Goal: Task Accomplishment & Management: Manage account settings

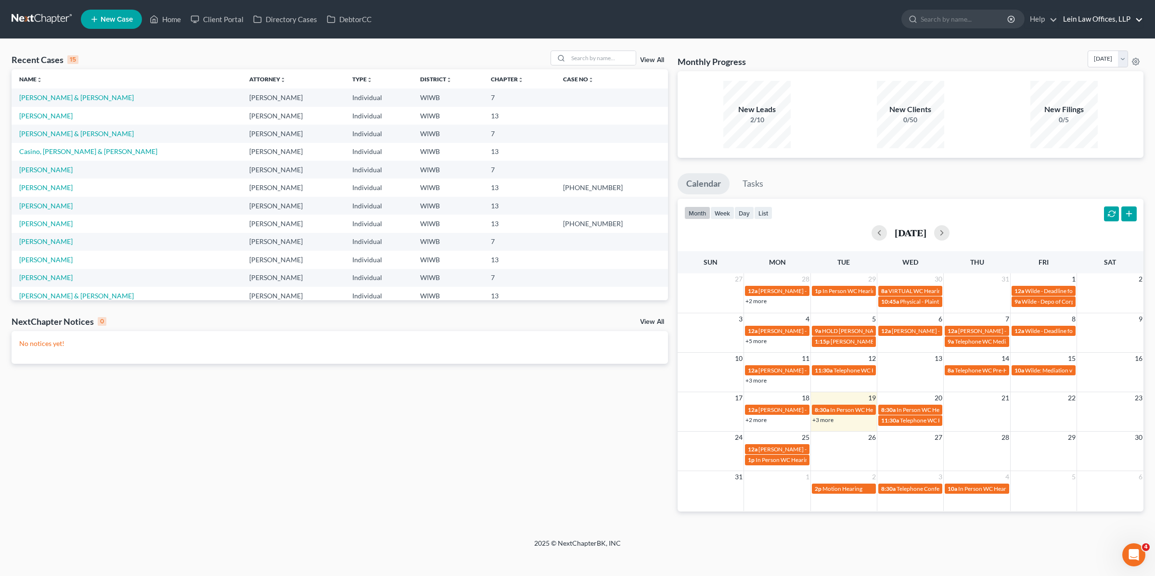
drag, startPoint x: 1084, startPoint y: 8, endPoint x: 1083, endPoint y: 17, distance: 8.8
click at [1084, 9] on ul "New Case Home Client Portal Directory Cases DebtorCC - No Result - See all resu…" at bounding box center [612, 19] width 1063 height 25
click at [1083, 17] on link "Lein Law Offices, LLP" at bounding box center [1101, 19] width 85 height 17
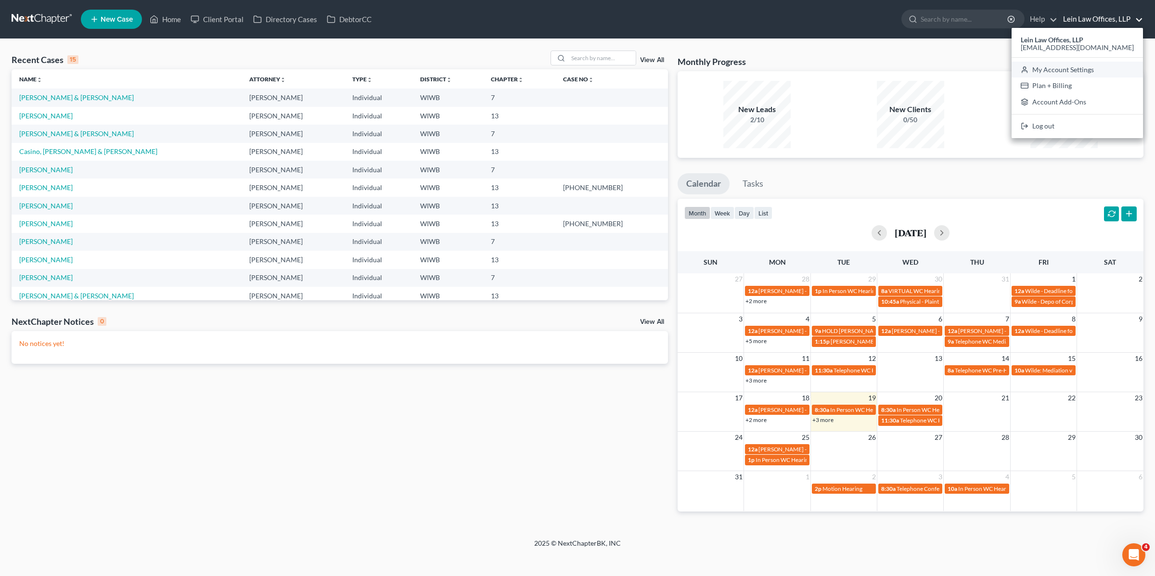
click at [1072, 68] on link "My Account Settings" at bounding box center [1077, 70] width 131 height 16
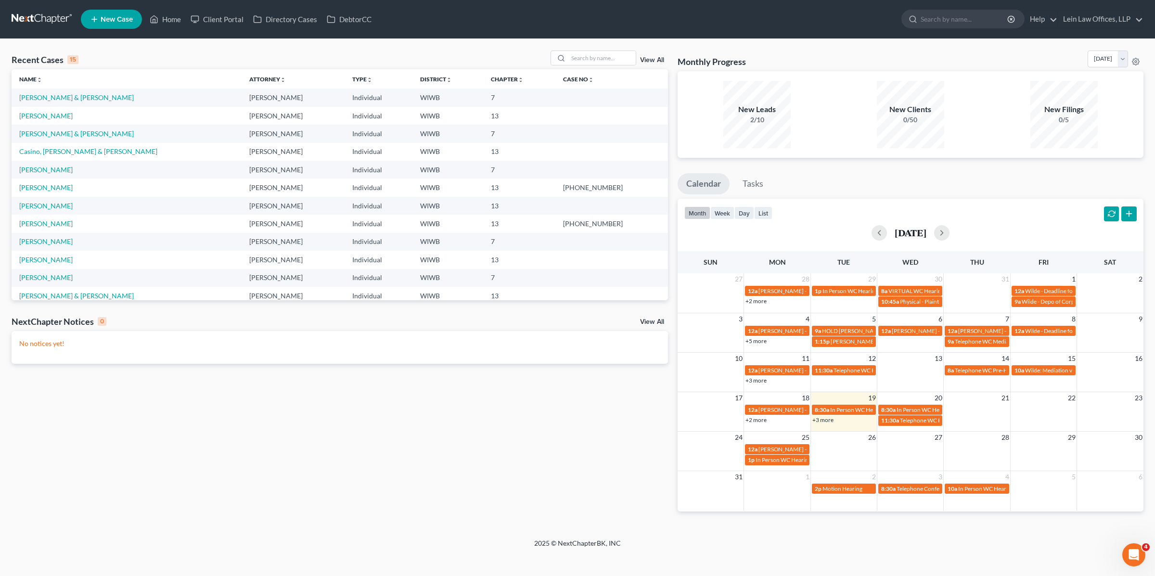
select select "23"
select select "52"
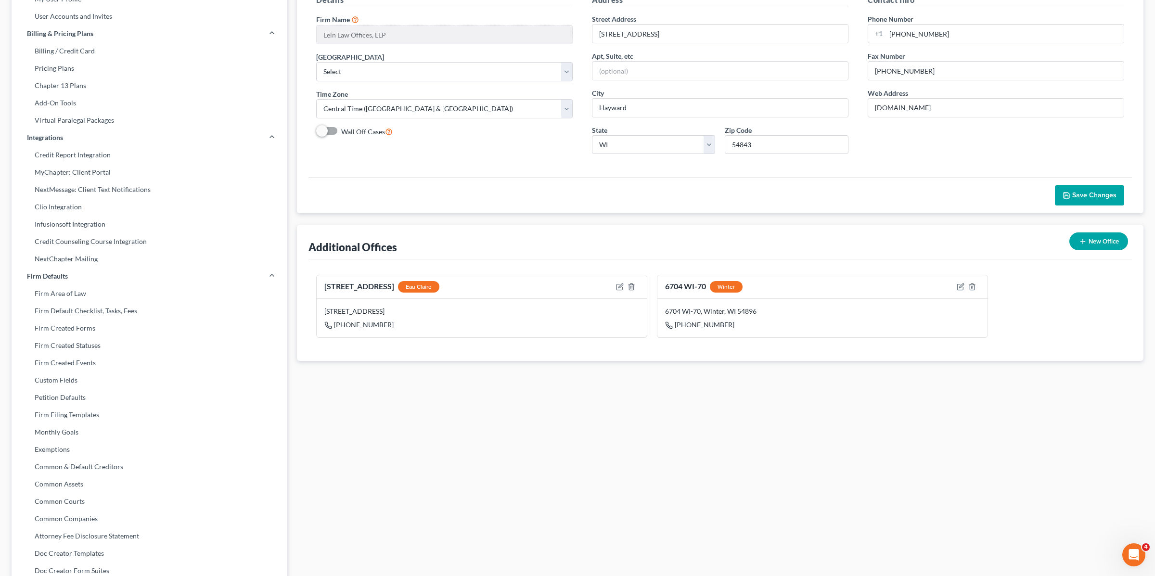
scroll to position [103, 0]
click at [45, 346] on link "Firm Created Statuses" at bounding box center [150, 344] width 276 height 17
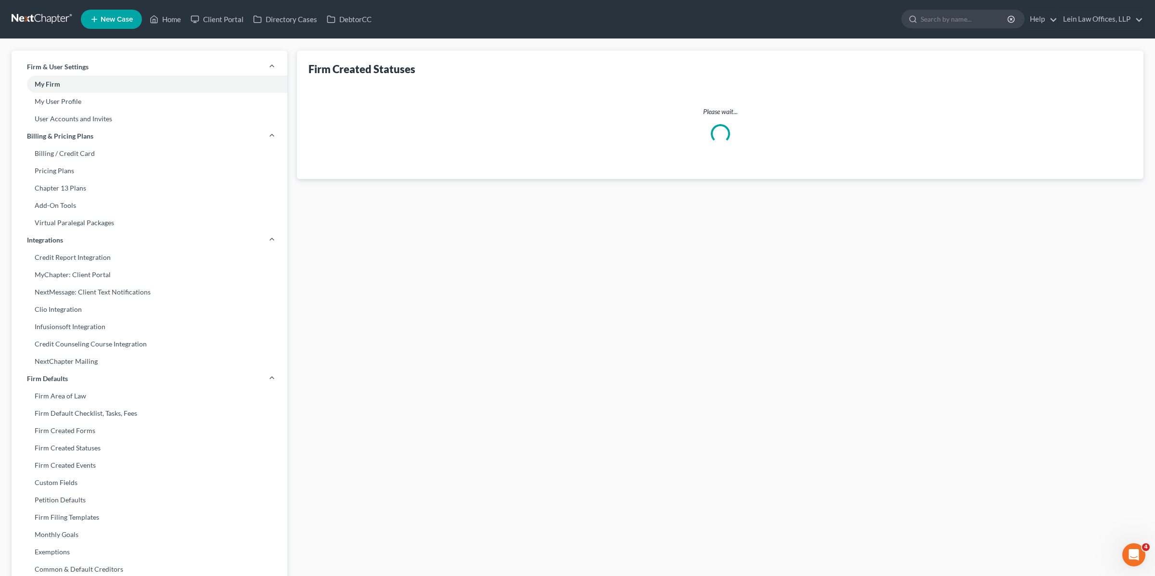
scroll to position [0, 0]
drag, startPoint x: 406, startPoint y: 68, endPoint x: 301, endPoint y: 72, distance: 105.0
click at [301, 72] on div "Case Type: Bankruptcy Bankruptcy Firm Created Statuses Lead In Progress To Revi…" at bounding box center [720, 309] width 847 height 518
copy div "Firm Created Statuses"
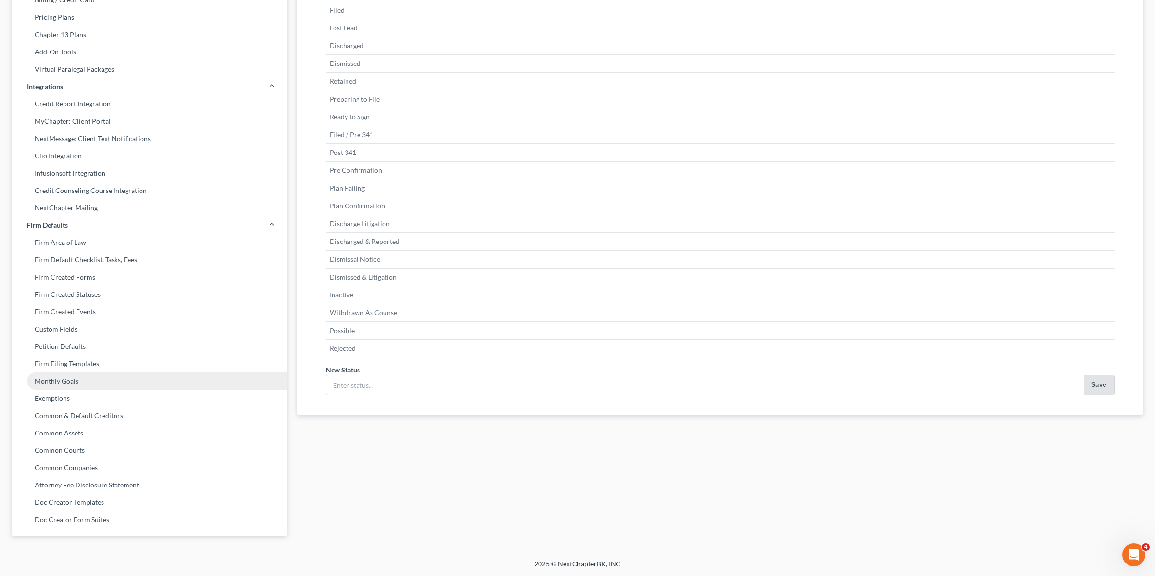
scroll to position [145, 0]
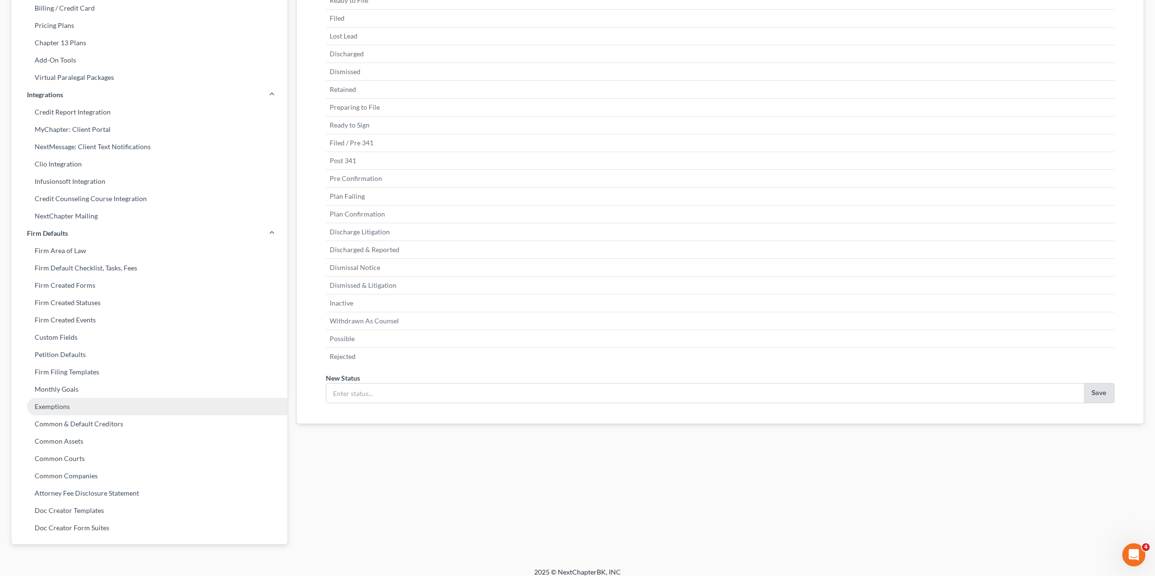
drag, startPoint x: 62, startPoint y: 403, endPoint x: 194, endPoint y: 410, distance: 131.6
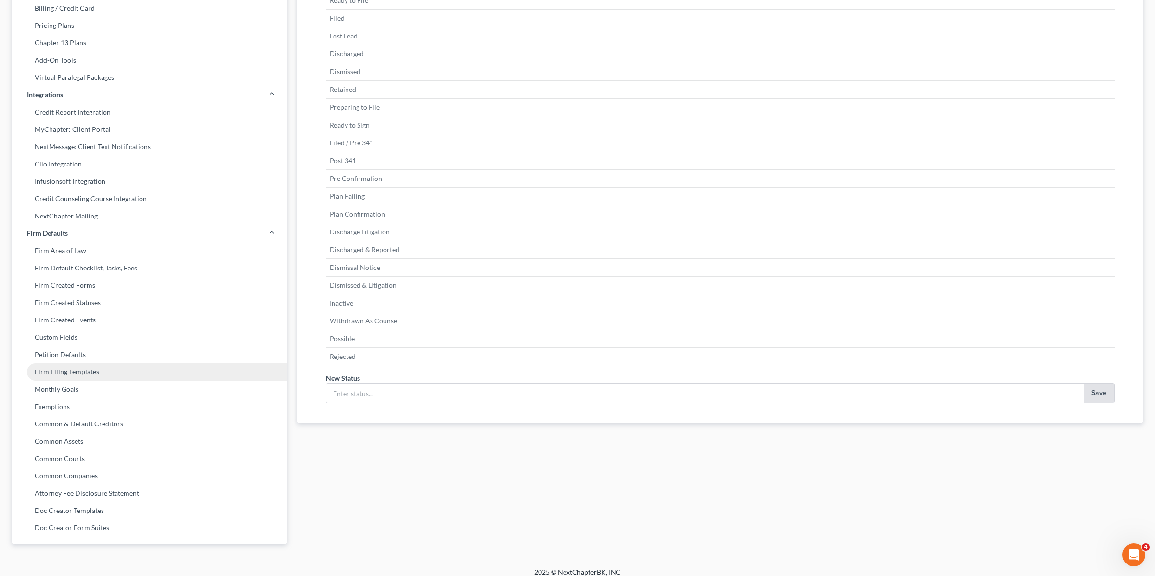
click at [62, 403] on link "Exemptions" at bounding box center [150, 406] width 276 height 17
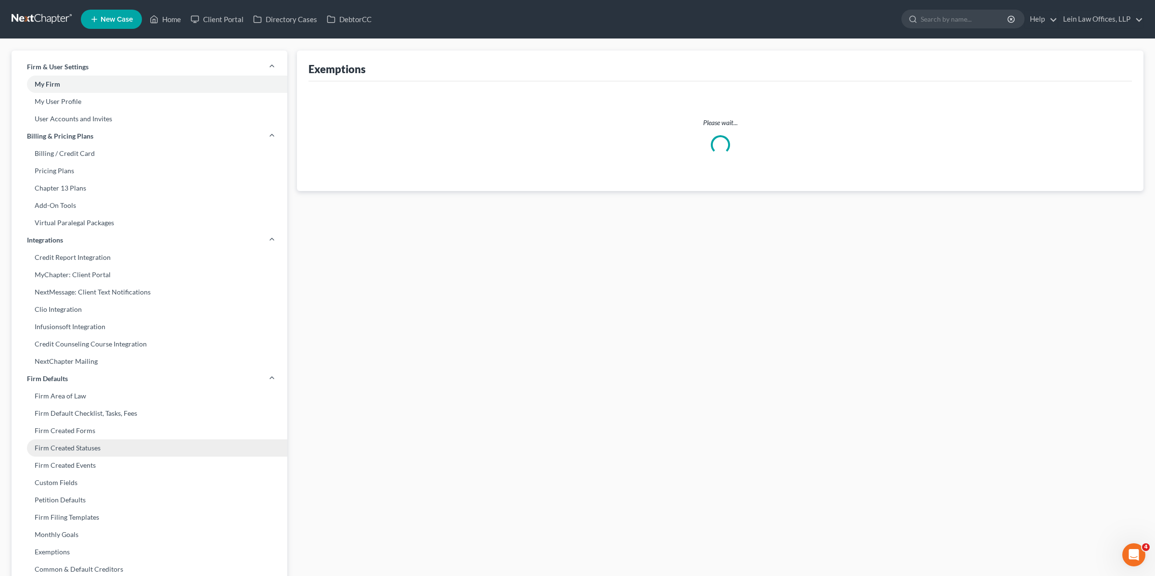
select select "0"
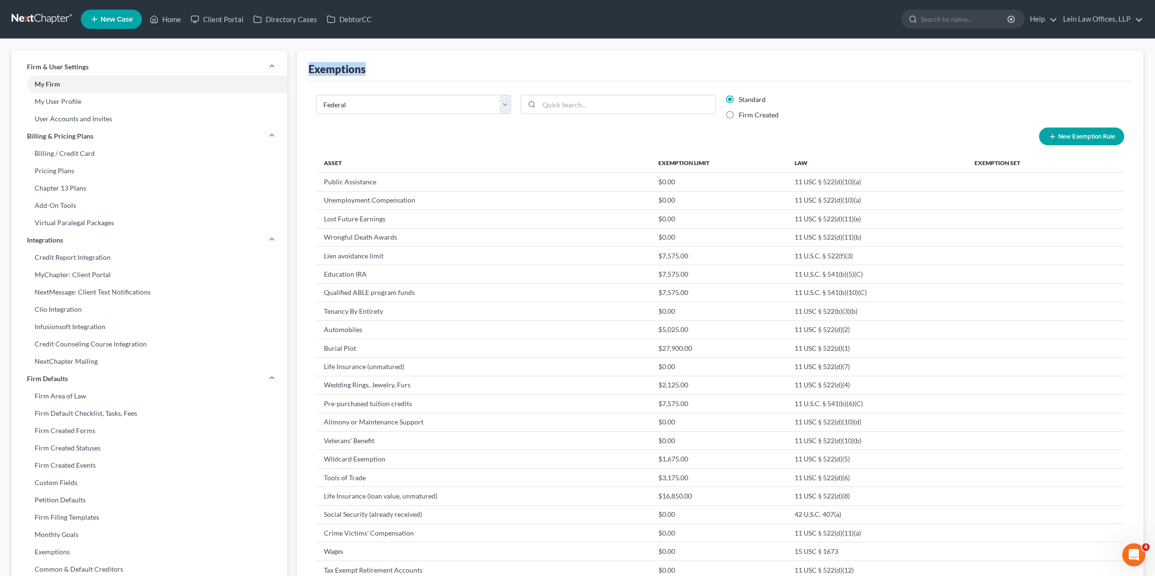
drag, startPoint x: 375, startPoint y: 69, endPoint x: 310, endPoint y: 69, distance: 64.5
click at [310, 69] on div "Exemptions" at bounding box center [721, 66] width 824 height 31
copy div "Exemptions"
